Goal: Check status: Check status

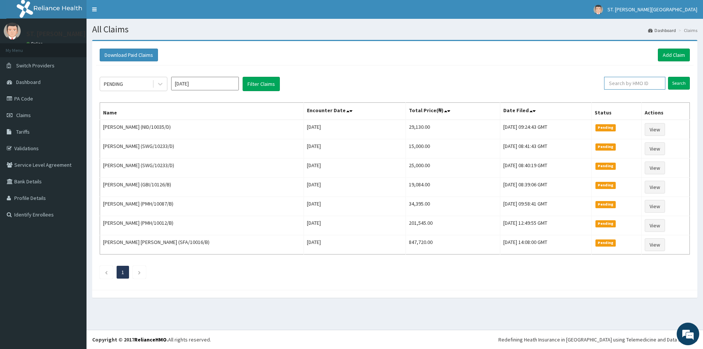
click at [646, 87] on input "text" at bounding box center [634, 83] width 61 height 13
paste input "KAY/10055/B"
type input "KAY/10055/B"
click at [677, 80] on input "Search" at bounding box center [679, 83] width 22 height 13
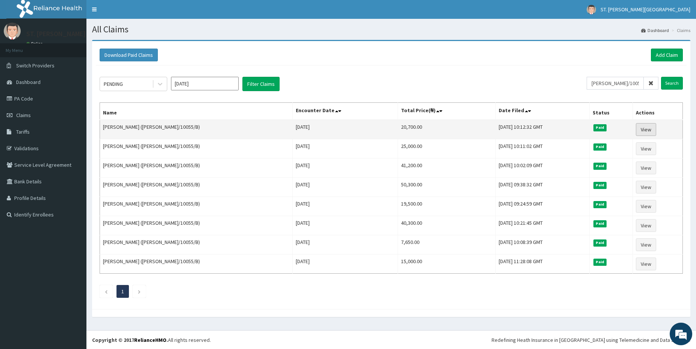
click at [646, 131] on link "View" at bounding box center [646, 129] width 20 height 13
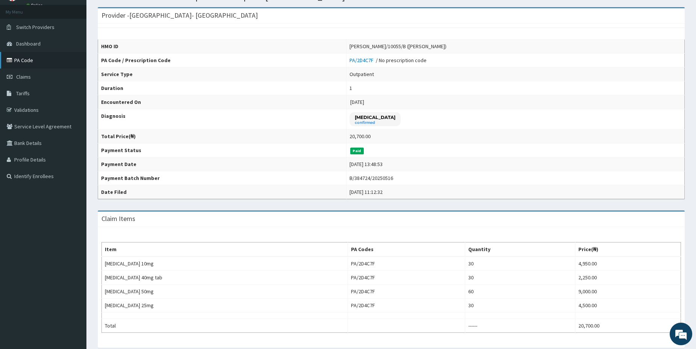
click at [18, 59] on link "PA Code" at bounding box center [43, 60] width 86 height 17
